Goal: Information Seeking & Learning: Find specific fact

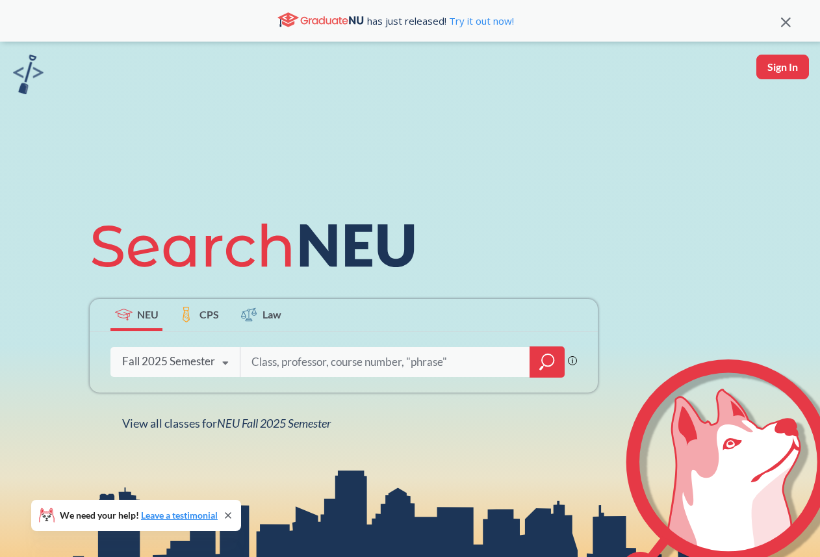
click at [283, 352] on input "search" at bounding box center [385, 361] width 270 height 27
type input "[PERSON_NAME]"
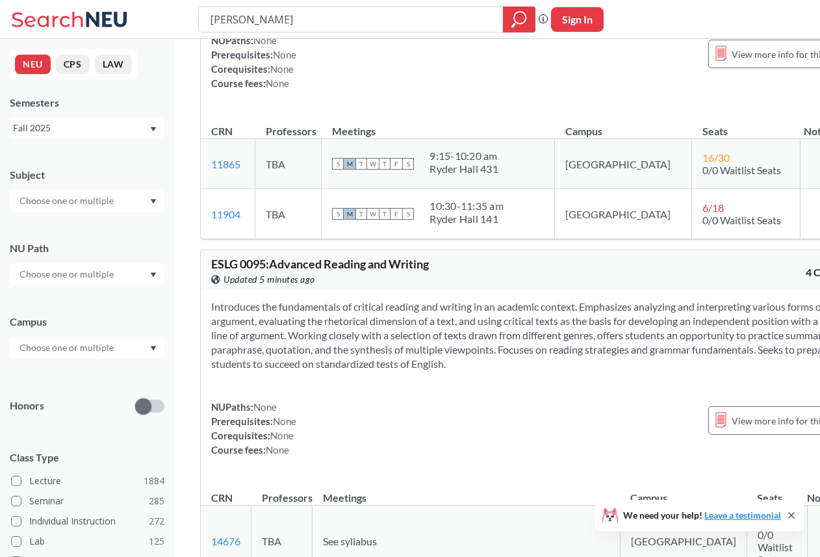
scroll to position [2422, 0]
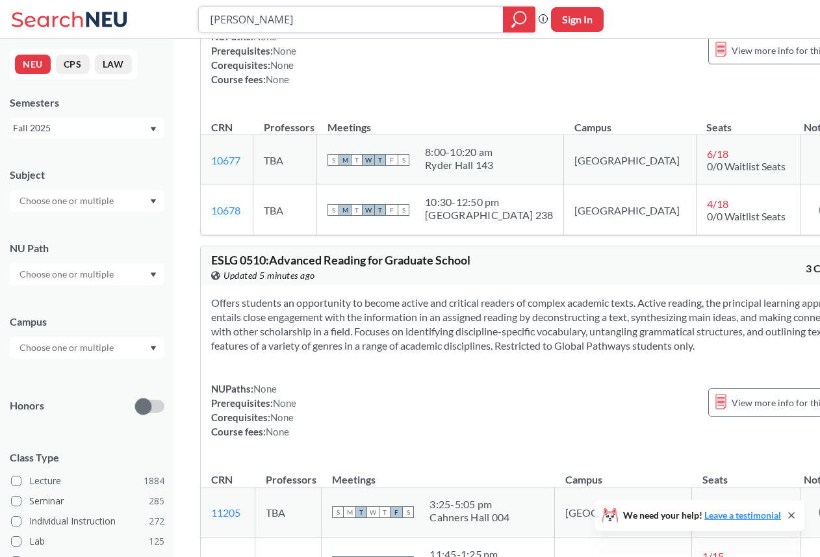
click at [272, 21] on input "[PERSON_NAME]" at bounding box center [351, 19] width 285 height 22
type input "[PERSON_NAME]"
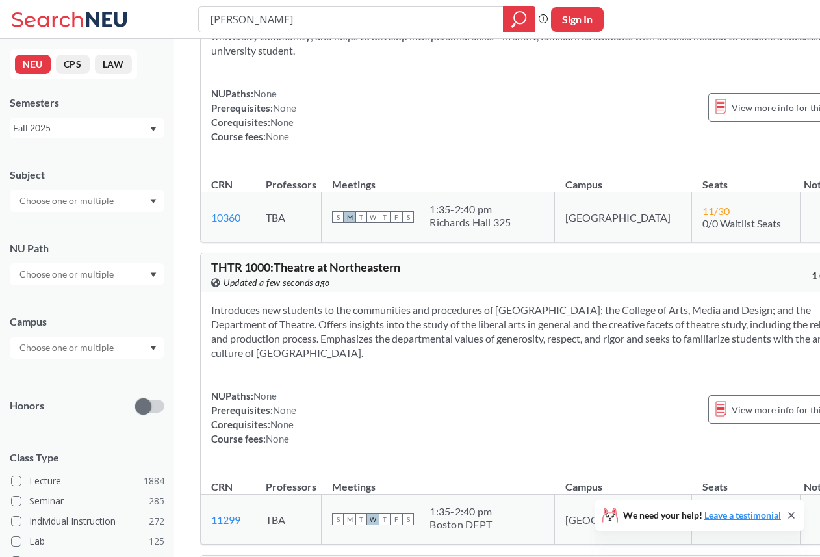
scroll to position [8010, 0]
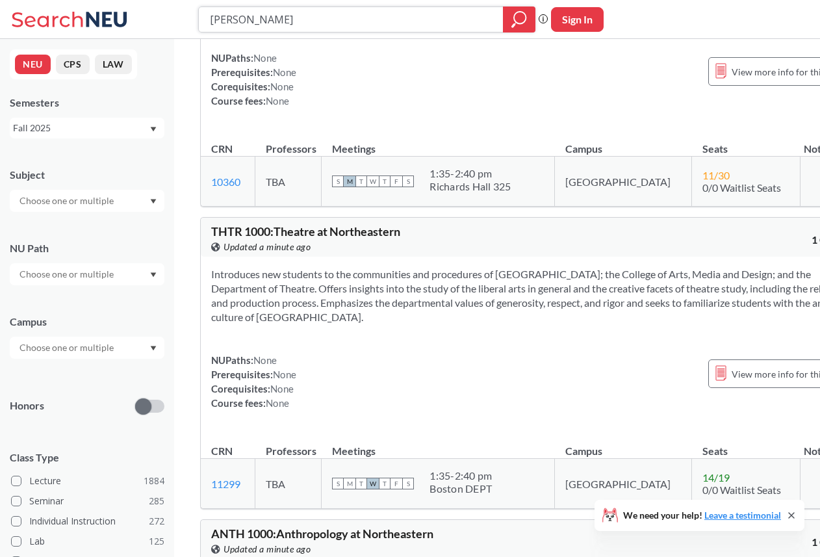
drag, startPoint x: 312, startPoint y: 21, endPoint x: 198, endPoint y: 16, distance: 114.6
click at [197, 15] on div "[PERSON_NAME] search guarantees the exact search appears in the results. Ex. If…" at bounding box center [410, 19] width 820 height 39
type input "me 7247"
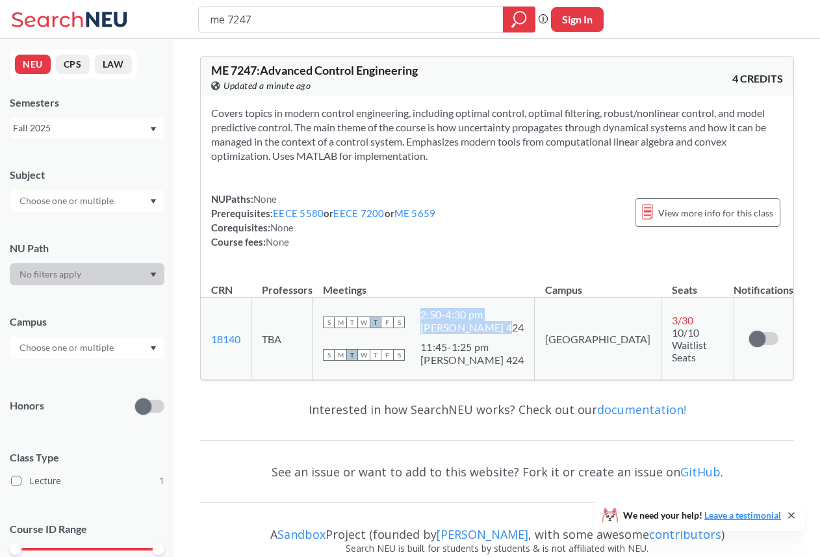
drag, startPoint x: 439, startPoint y: 314, endPoint x: 514, endPoint y: 330, distance: 77.0
click at [514, 330] on span "2:50 - 4:30 pm [PERSON_NAME] 424" at bounding box center [472, 321] width 103 height 26
